Goal: Navigation & Orientation: Find specific page/section

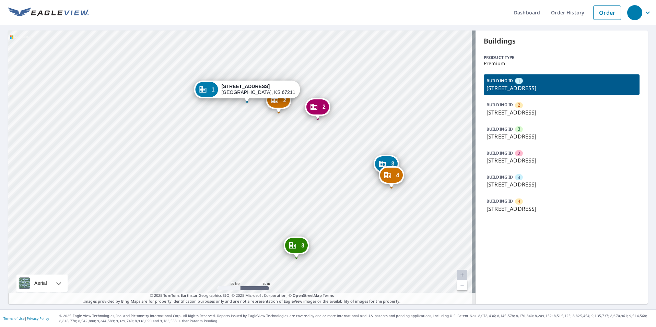
drag, startPoint x: 355, startPoint y: 193, endPoint x: 302, endPoint y: 209, distance: 54.6
click at [302, 209] on div "2 [STREET_ADDRESS] 3 [STREET_ADDRESS] 2 [STREET_ADDRESS] 3 [STREET_ADDRESS] 4 […" at bounding box center [241, 168] width 467 height 274
click at [401, 10] on ul "Dashboard Order History Order" at bounding box center [356, 12] width 535 height 25
click at [385, 161] on icon "Dropped pin, building 3, Commercial property, 2245 S Broadway Ave Wichita, KS 6…" at bounding box center [383, 164] width 8 height 8
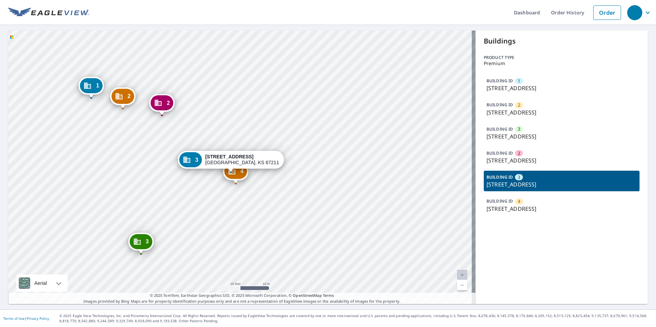
click at [233, 215] on div "1 [STREET_ADDRESS] 2 [STREET_ADDRESS] 3 [STREET_ADDRESS] 2 [STREET_ADDRESS] 4 […" at bounding box center [241, 168] width 467 height 274
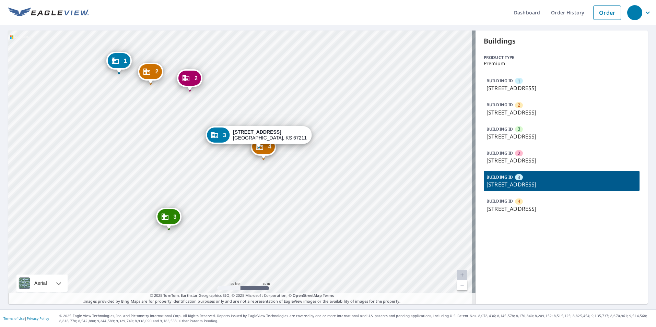
drag, startPoint x: 205, startPoint y: 213, endPoint x: 221, endPoint y: 197, distance: 22.6
click at [221, 197] on div "1 [STREET_ADDRESS] 2 [STREET_ADDRESS] 3 [STREET_ADDRESS] 2 [STREET_ADDRESS] 4 […" at bounding box center [241, 168] width 467 height 274
click at [259, 186] on div "1 [STREET_ADDRESS] 2 [STREET_ADDRESS] 3 [STREET_ADDRESS] 2 [STREET_ADDRESS] 4 […" at bounding box center [241, 168] width 467 height 274
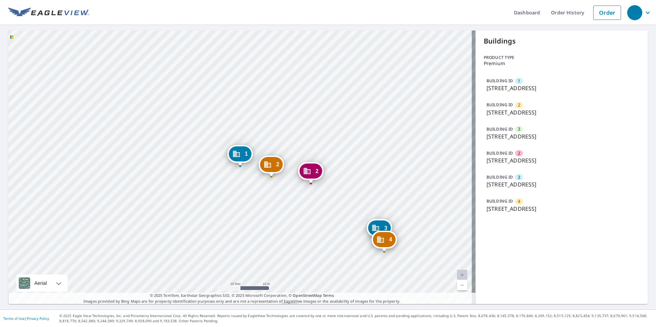
click at [544, 213] on div "BUILDING ID 4 [STREET_ADDRESS]" at bounding box center [562, 205] width 156 height 21
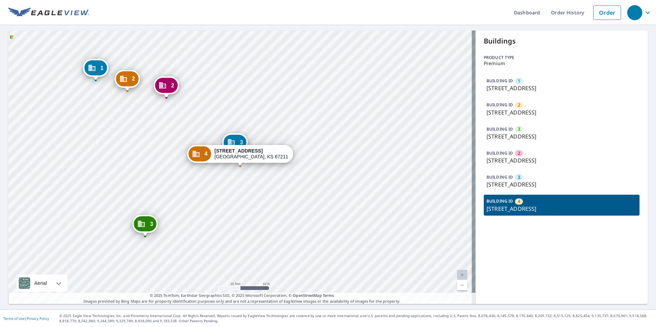
click at [340, 233] on div "1 [STREET_ADDRESS] 2 [STREET_ADDRESS] 3 [STREET_ADDRESS] 2 [STREET_ADDRESS][GEO…" at bounding box center [241, 168] width 467 height 274
